Goal: Task Accomplishment & Management: Manage account settings

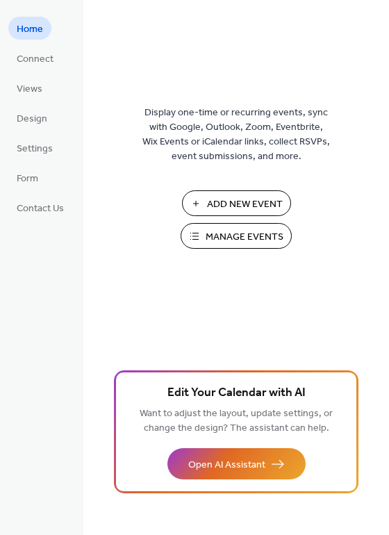
click at [245, 238] on span "Manage Events" at bounding box center [244, 237] width 78 height 15
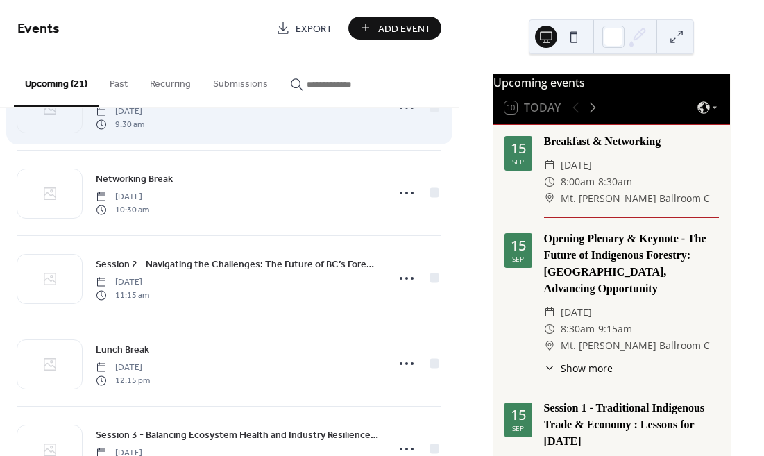
scroll to position [235, 0]
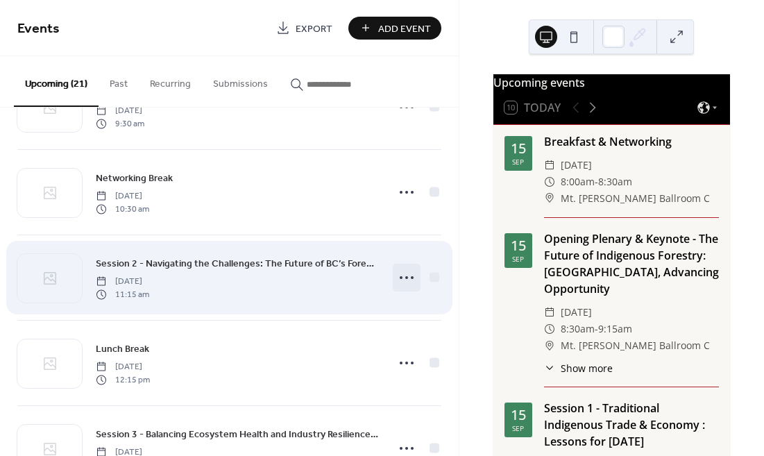
click at [401, 278] on icon at bounding box center [407, 278] width 22 height 22
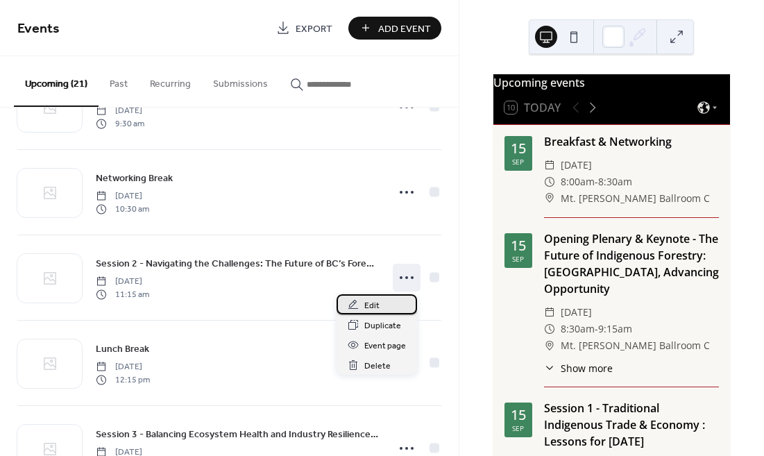
click at [368, 301] on span "Edit" at bounding box center [371, 306] width 15 height 15
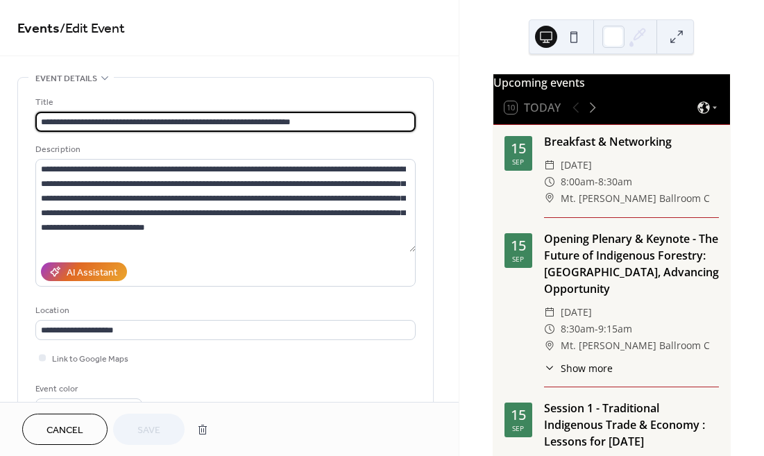
click at [220, 81] on div "**********" at bounding box center [225, 253] width 380 height 351
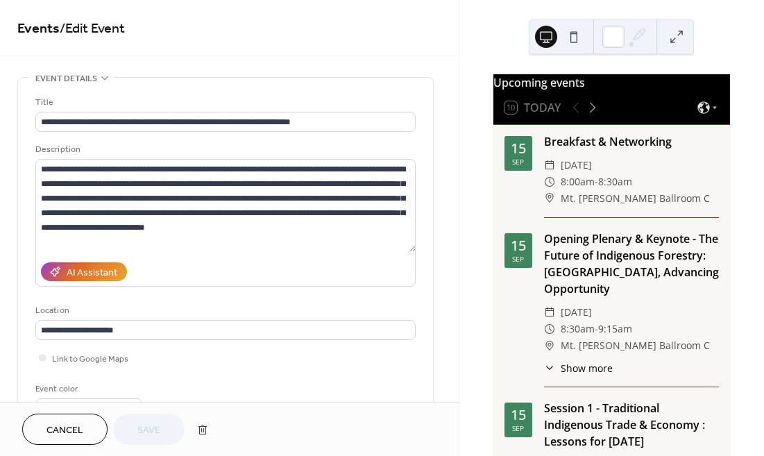
click at [47, 424] on span "Cancel" at bounding box center [65, 430] width 37 height 15
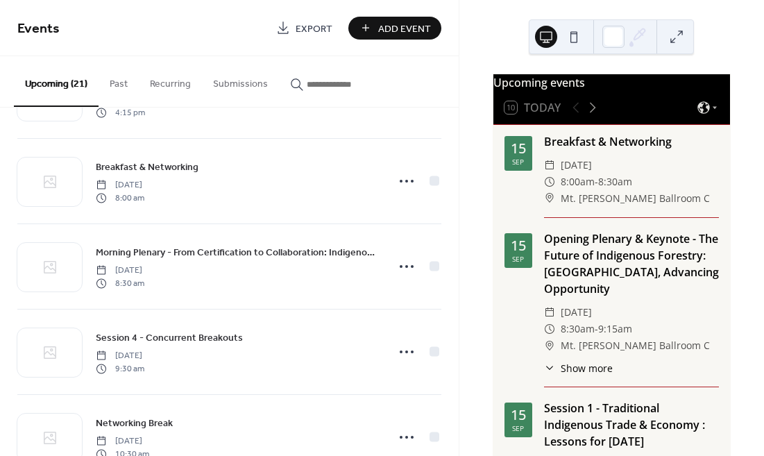
scroll to position [867, 0]
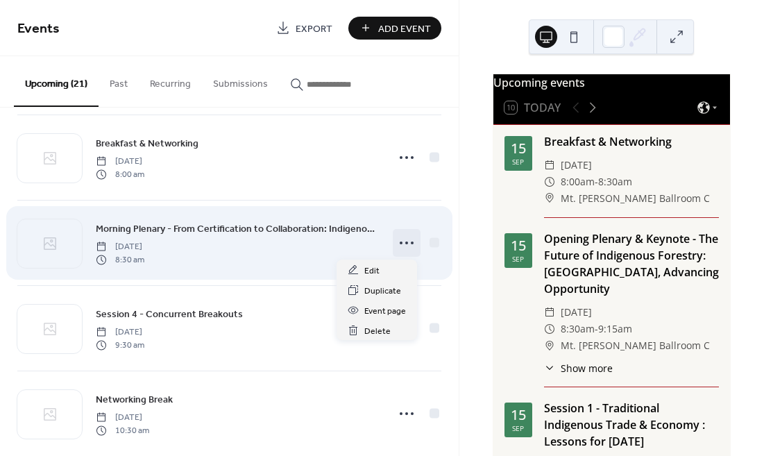
click at [406, 243] on icon at bounding box center [407, 243] width 22 height 22
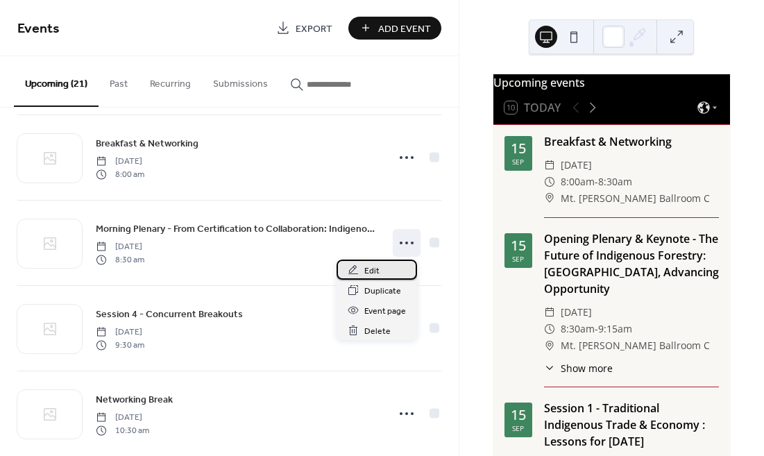
click at [369, 270] on span "Edit" at bounding box center [371, 271] width 15 height 15
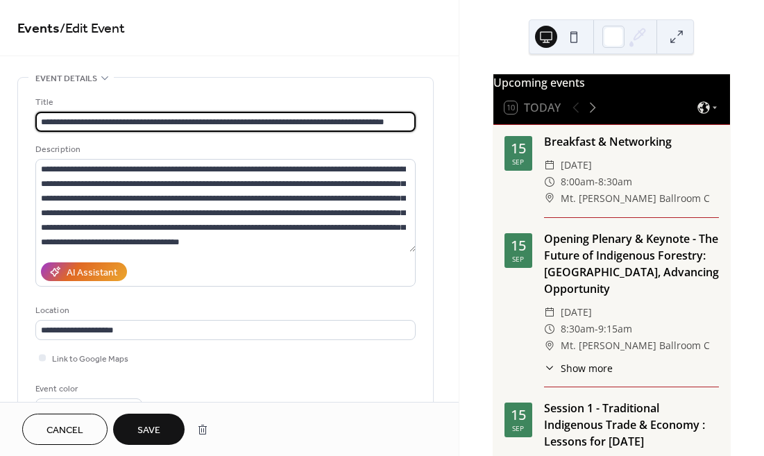
type input "**********"
click at [366, 279] on div "AI Assistant" at bounding box center [225, 272] width 380 height 30
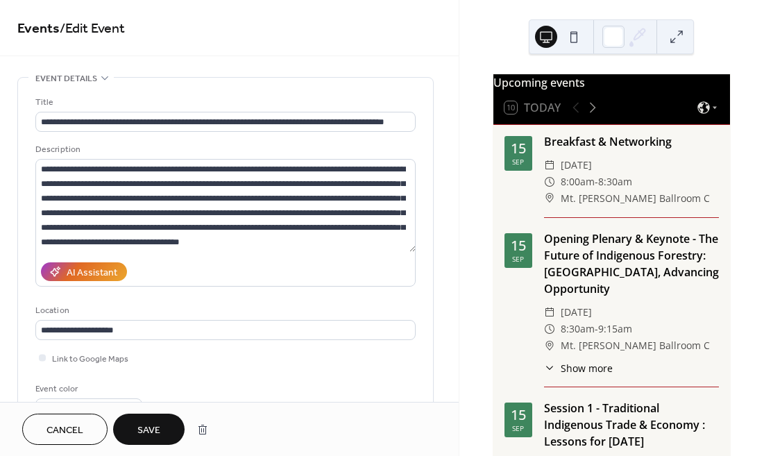
click at [78, 427] on span "Cancel" at bounding box center [65, 430] width 37 height 15
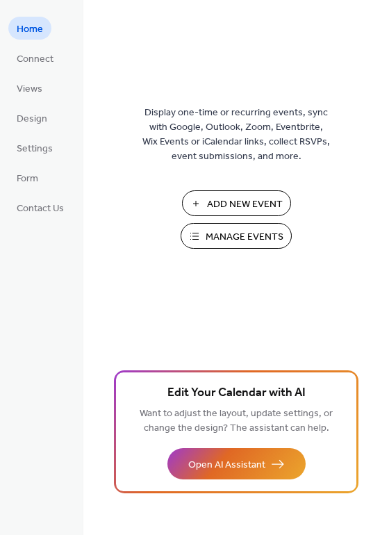
click at [221, 240] on span "Manage Events" at bounding box center [244, 237] width 78 height 15
